Goal: Find specific page/section: Find specific page/section

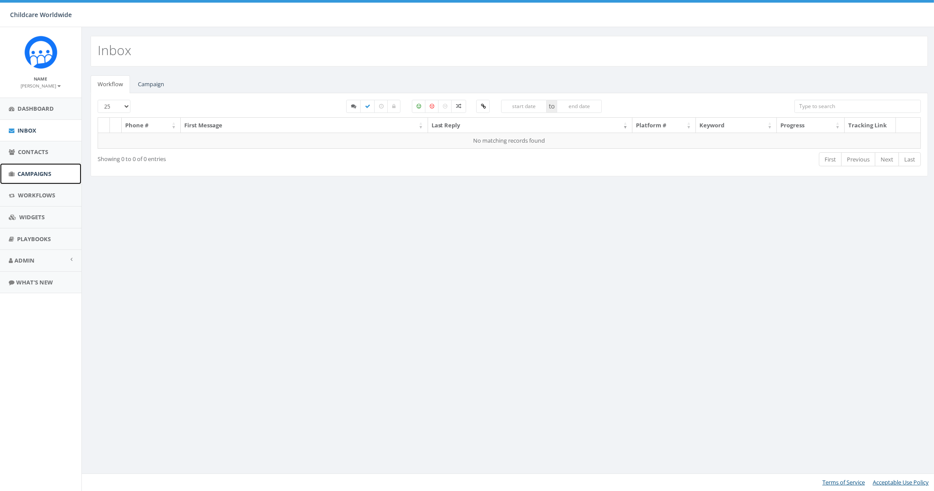
click at [50, 182] on link "Campaigns" at bounding box center [40, 173] width 81 height 21
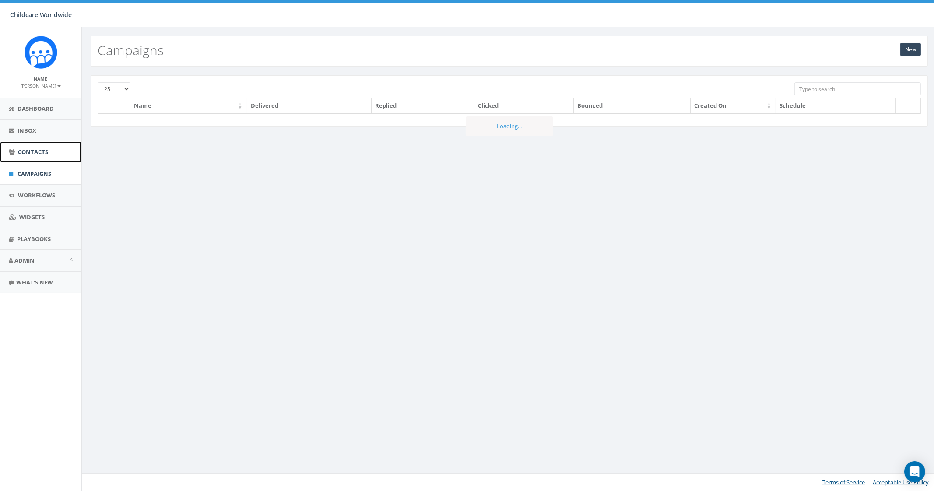
click at [37, 155] on span "Contacts" at bounding box center [33, 152] width 30 height 8
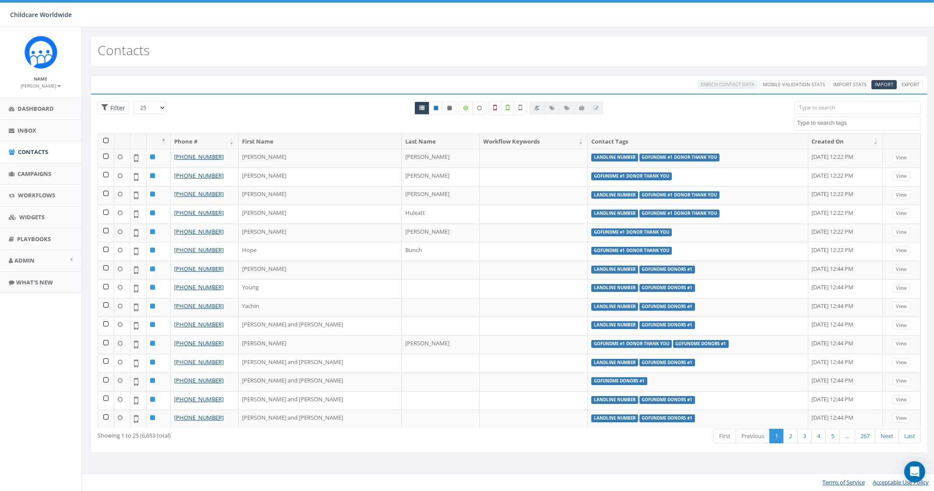
click at [835, 125] on textarea "Search" at bounding box center [858, 123] width 123 height 8
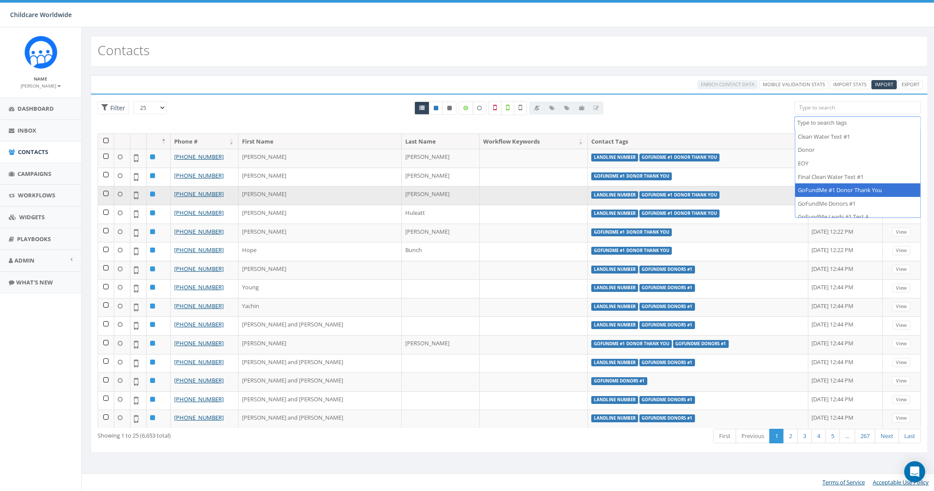
select select "GoFundMe #1 Donor Thank You"
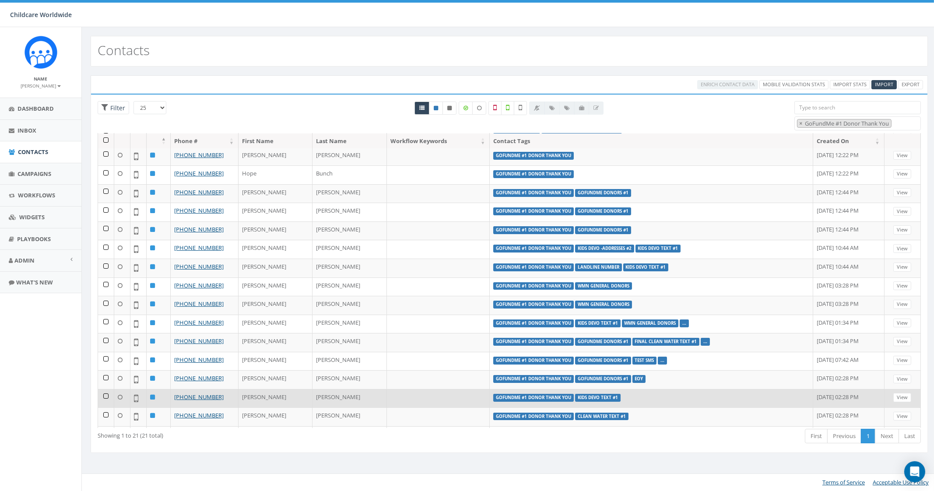
scroll to position [102, 0]
